Goal: Information Seeking & Learning: Learn about a topic

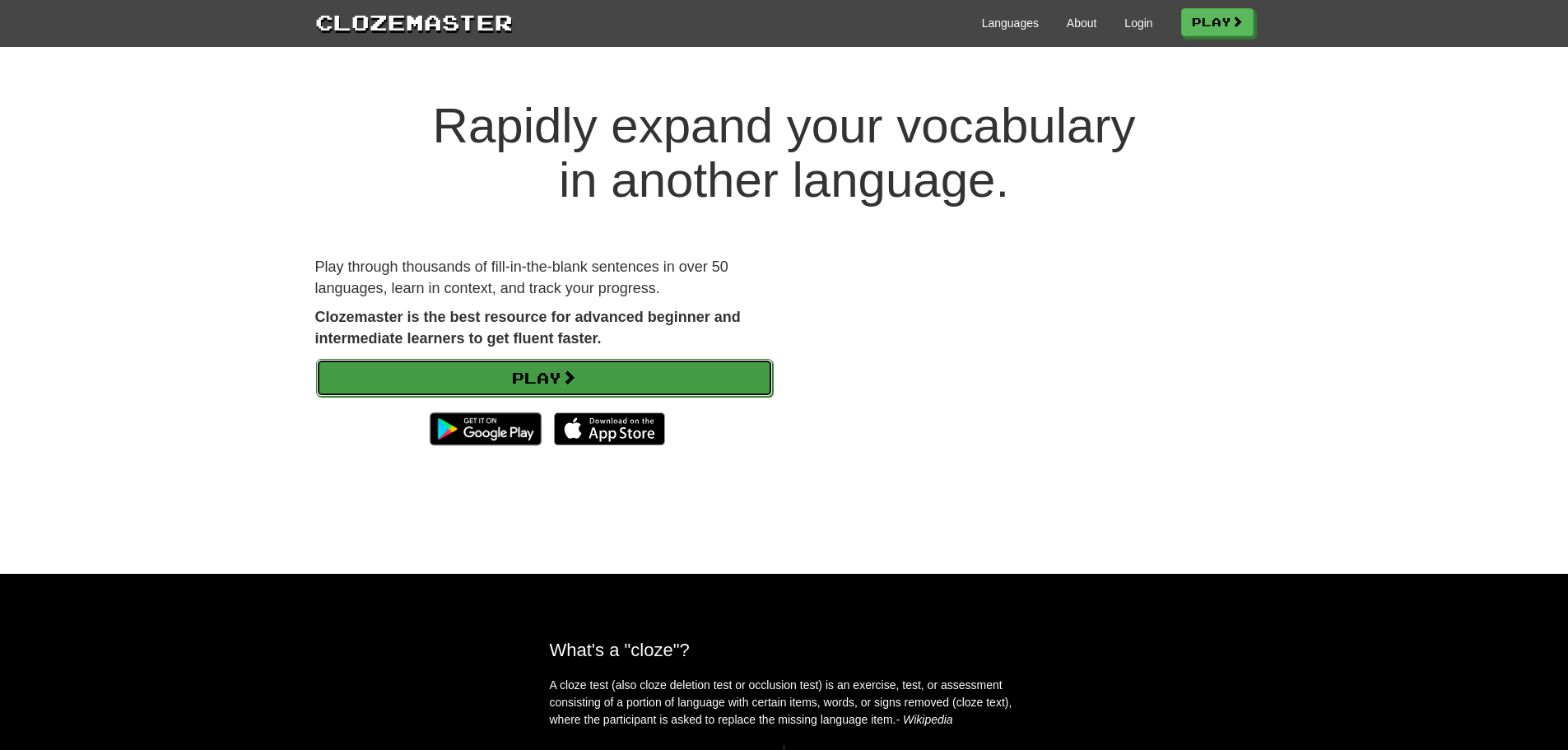
click at [696, 379] on link "Play" at bounding box center [544, 378] width 457 height 38
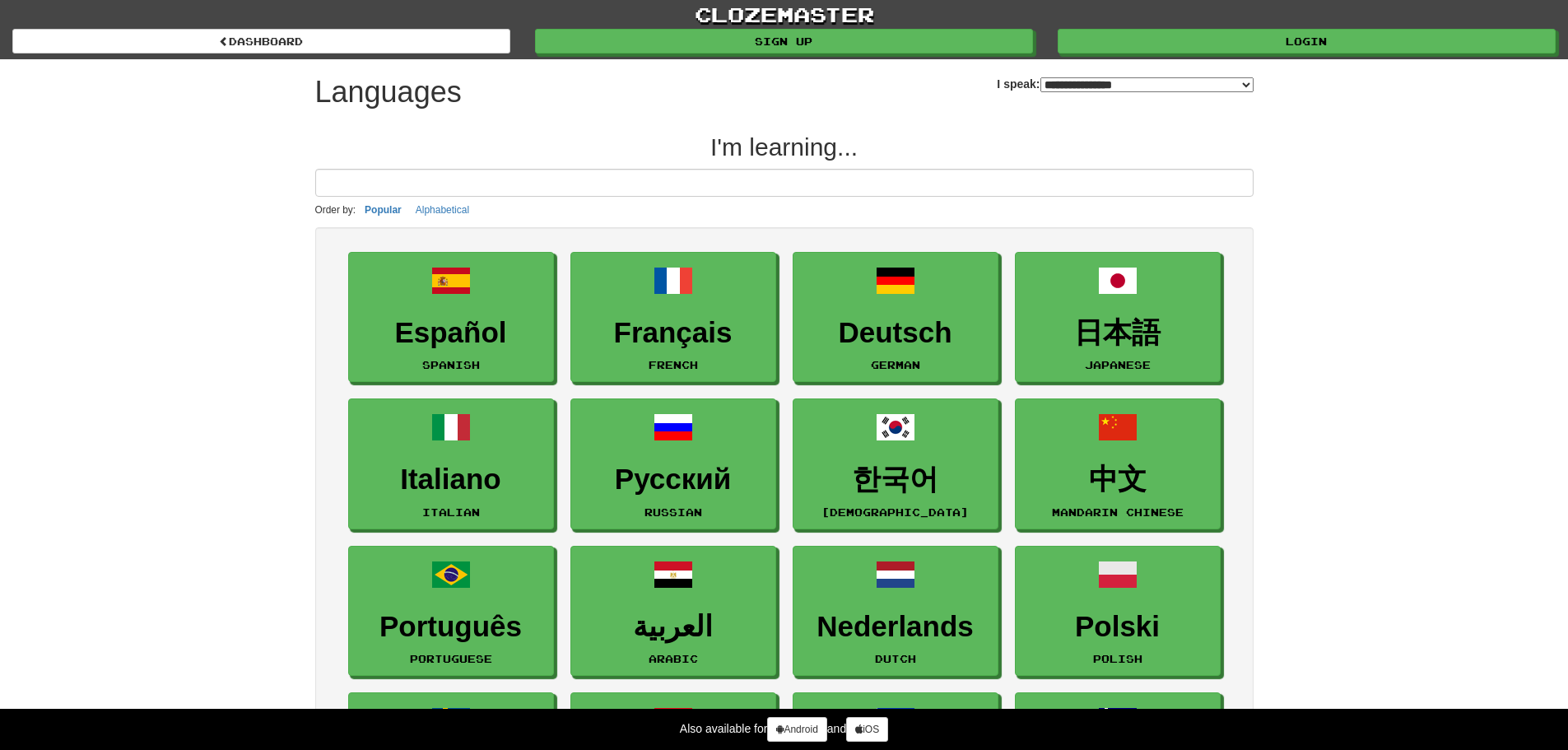
select select "*******"
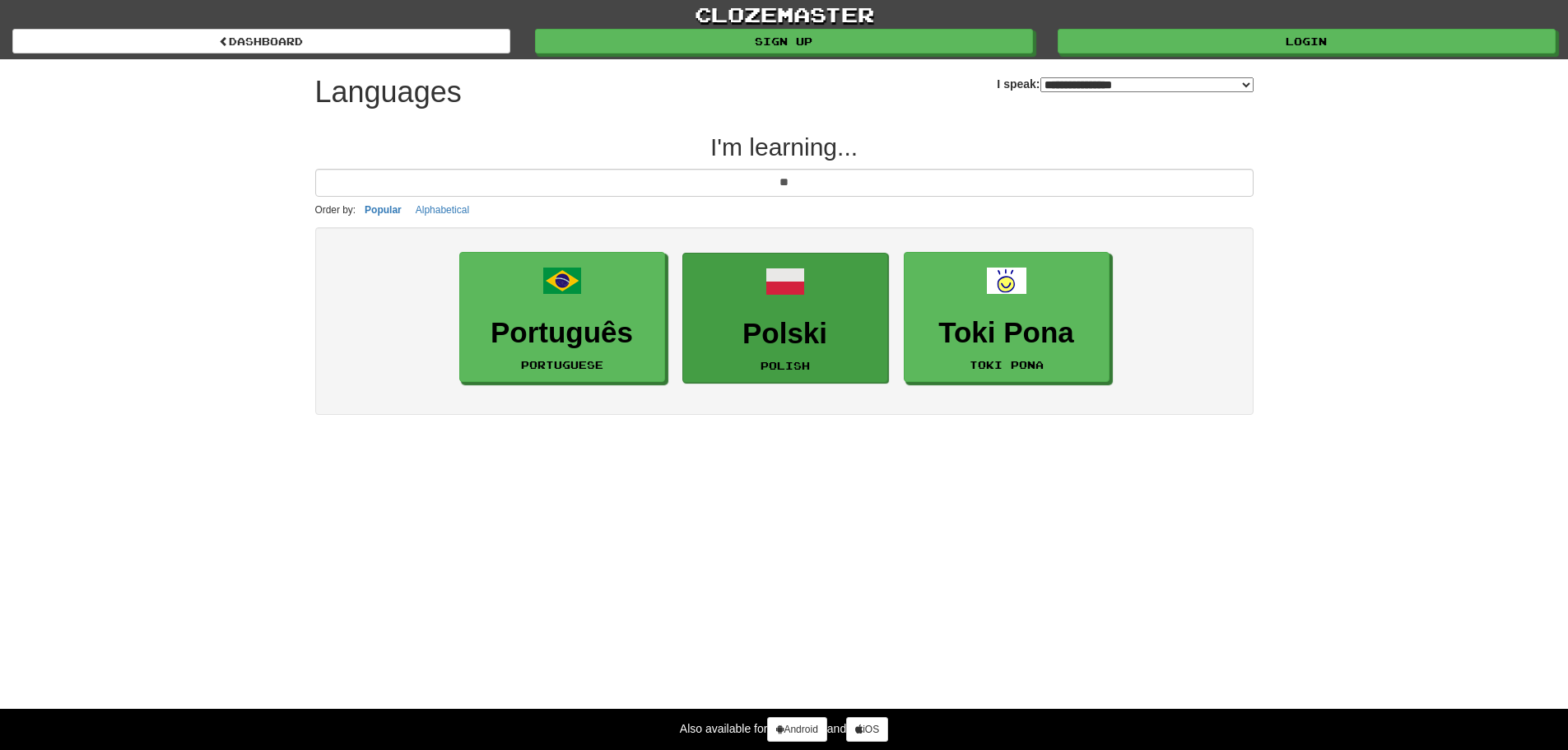
type input "**"
click at [783, 285] on span at bounding box center [785, 281] width 39 height 39
